Goal: Check status

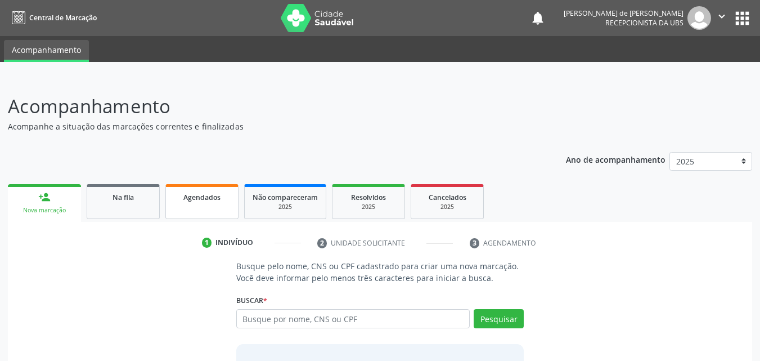
click at [202, 198] on span "Agendados" at bounding box center [201, 198] width 37 height 10
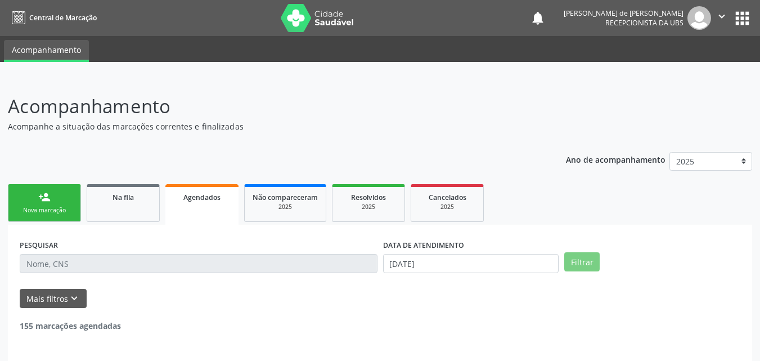
click at [165, 261] on input "text" at bounding box center [199, 263] width 358 height 19
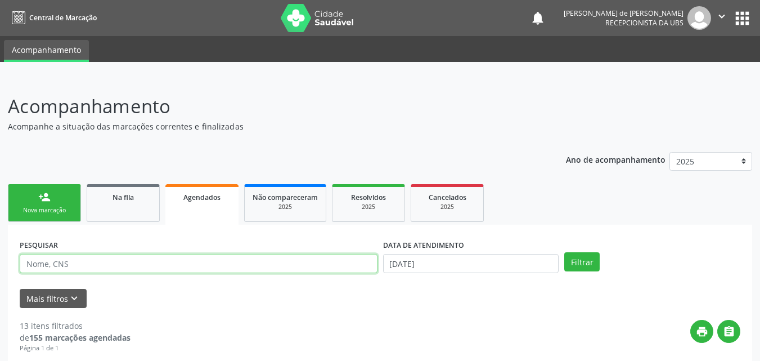
click at [158, 262] on input "text" at bounding box center [199, 263] width 358 height 19
type input "[PERSON_NAME]"
click at [565, 252] on button "Filtrar" at bounding box center [582, 261] width 35 height 19
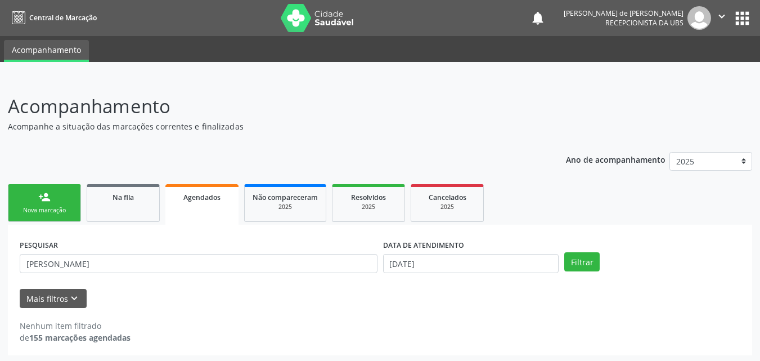
scroll to position [2, 0]
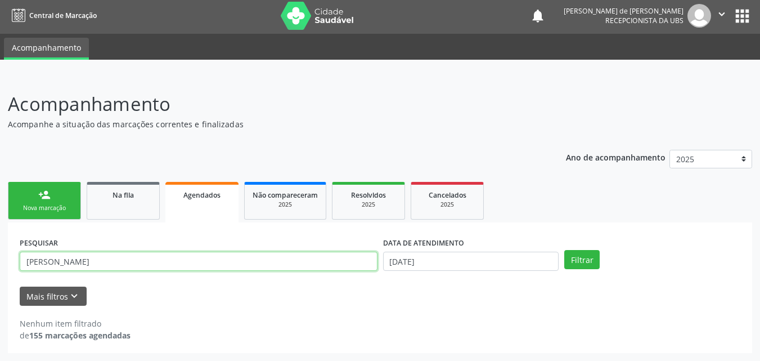
drag, startPoint x: 64, startPoint y: 258, endPoint x: 0, endPoint y: 204, distance: 83.9
click at [0, 235] on div "Acompanhamento Acompanhe a situação das marcações correntes e finalizadas Relat…" at bounding box center [380, 217] width 760 height 285
paste input "703600013099233"
type input "703600013099233"
click at [565, 250] on button "Filtrar" at bounding box center [582, 259] width 35 height 19
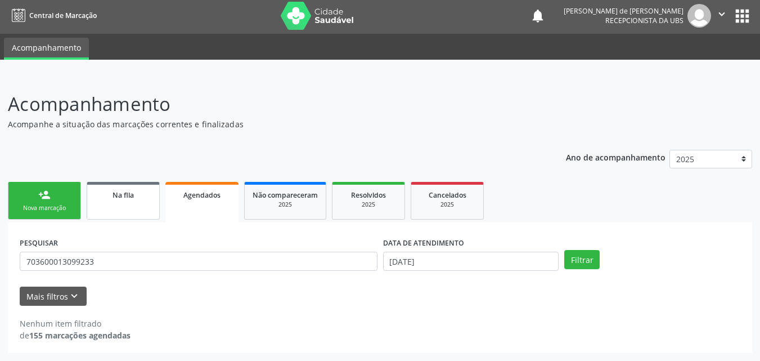
click at [138, 203] on link "Na fila" at bounding box center [123, 201] width 73 height 38
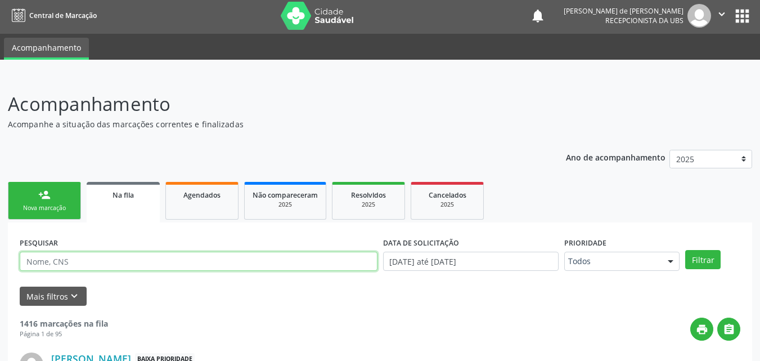
click at [106, 262] on input "text" at bounding box center [199, 261] width 358 height 19
paste input "703600013099233"
type input "703600013099233"
click at [686, 250] on button "Filtrar" at bounding box center [703, 259] width 35 height 19
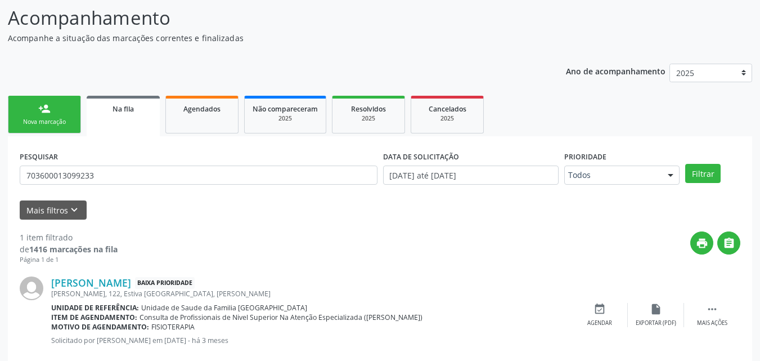
scroll to position [112, 0]
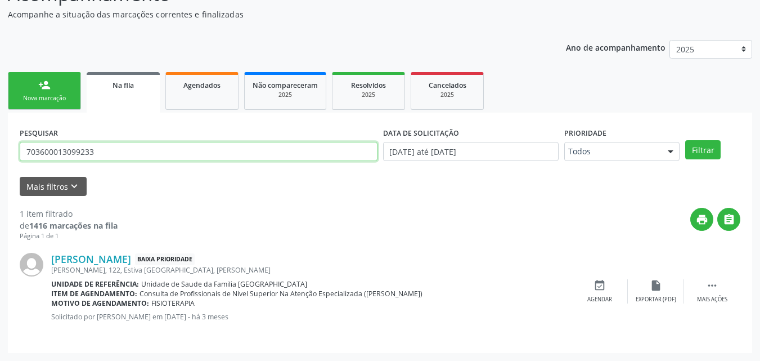
drag, startPoint x: 103, startPoint y: 147, endPoint x: 0, endPoint y: 136, distance: 103.6
click at [0, 137] on div "Acompanhamento Acompanhe a situação das marcações correntes e finalizadas Relat…" at bounding box center [380, 163] width 760 height 395
